Goal: Task Accomplishment & Management: Use online tool/utility

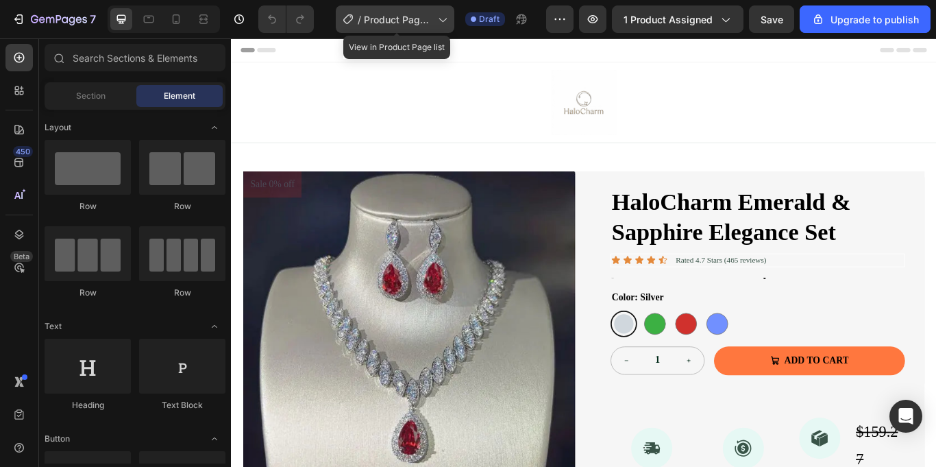
click at [442, 15] on icon at bounding box center [442, 19] width 14 height 14
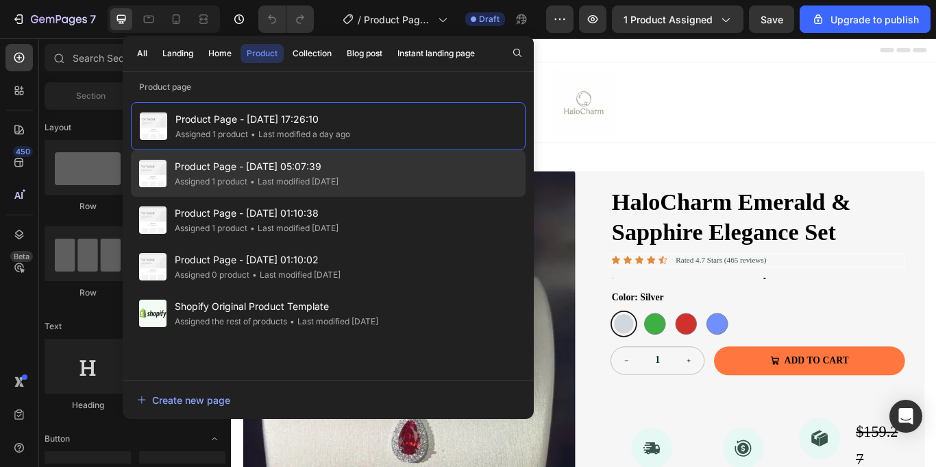
click at [392, 197] on div "Product Page - Aug 25, 05:07:39 Assigned 1 product • Last modified 2 days ago" at bounding box center [328, 220] width 395 height 47
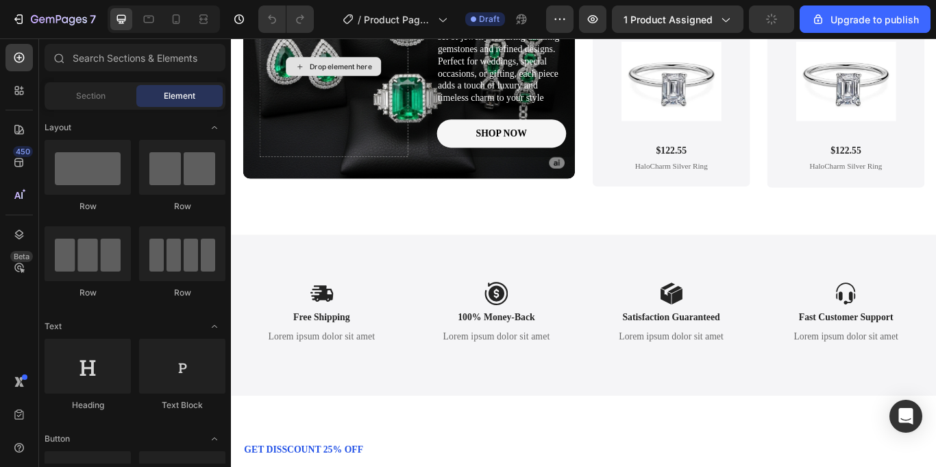
scroll to position [3317, 0]
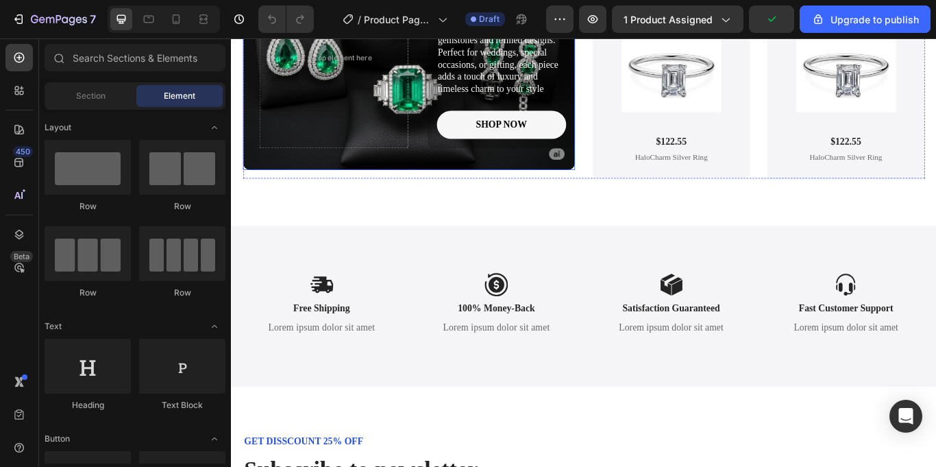
click at [611, 175] on div "NEW COLLECTION Text Block Discover the HaloCharm Eternal Elegance Collection – …" at bounding box center [438, 64] width 387 height 255
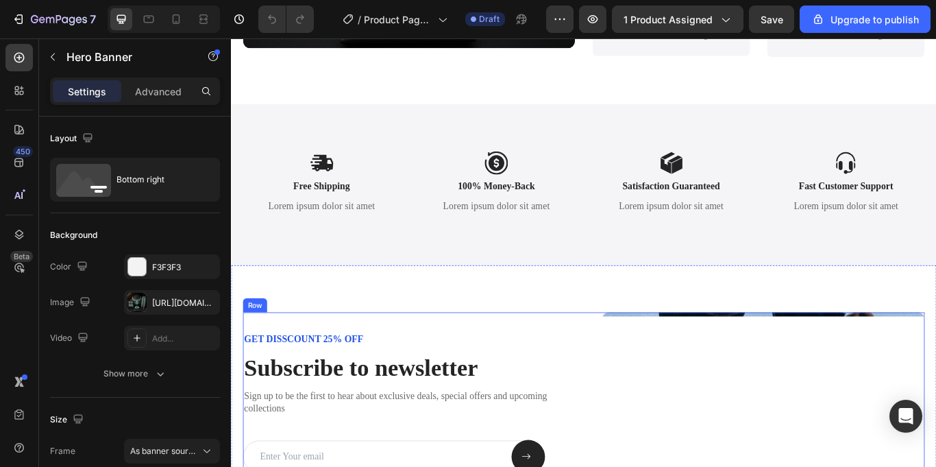
scroll to position [3457, 0]
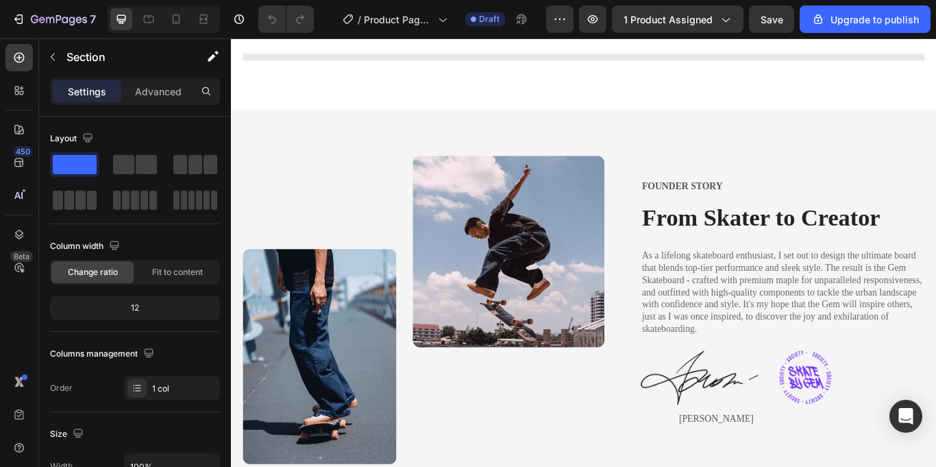
scroll to position [1921, 0]
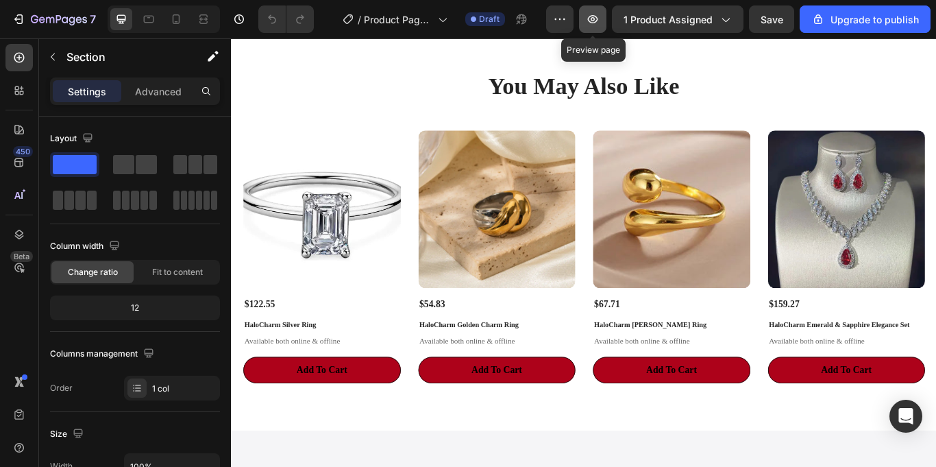
click at [595, 25] on icon "button" at bounding box center [593, 19] width 14 height 14
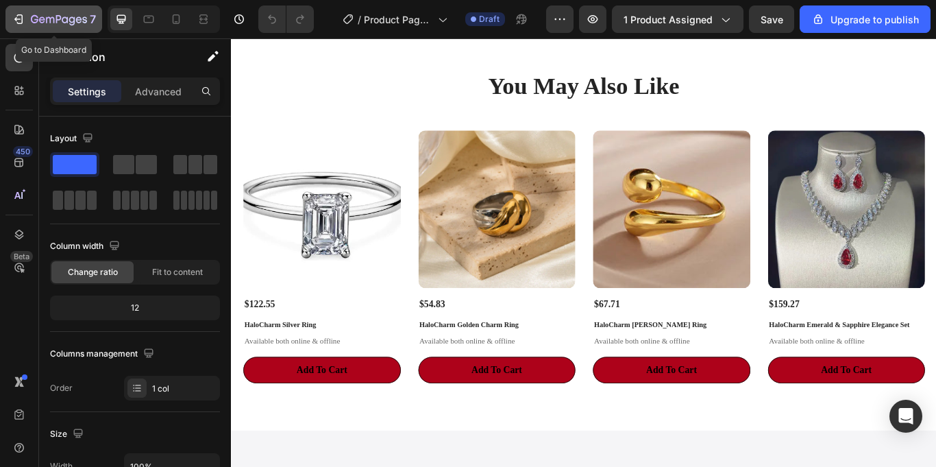
click at [32, 13] on div "7" at bounding box center [63, 19] width 65 height 16
